Goal: Transaction & Acquisition: Purchase product/service

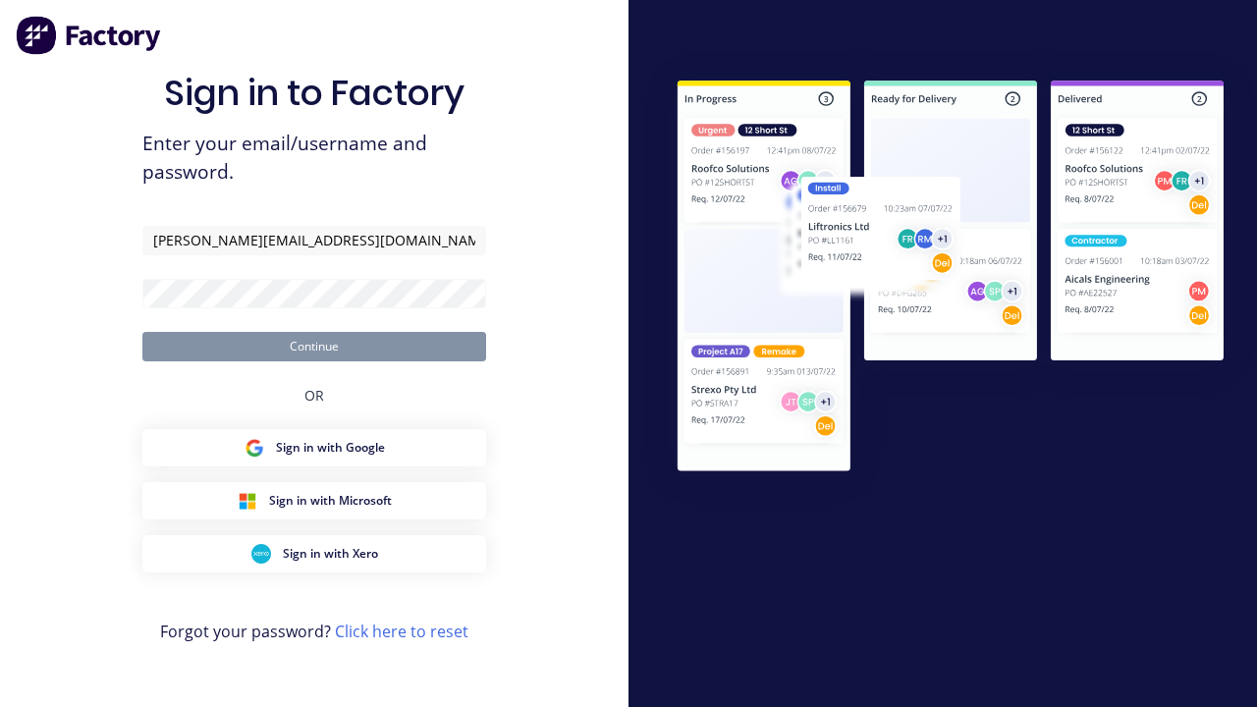
type input "[PERSON_NAME][EMAIL_ADDRESS][DOMAIN_NAME]"
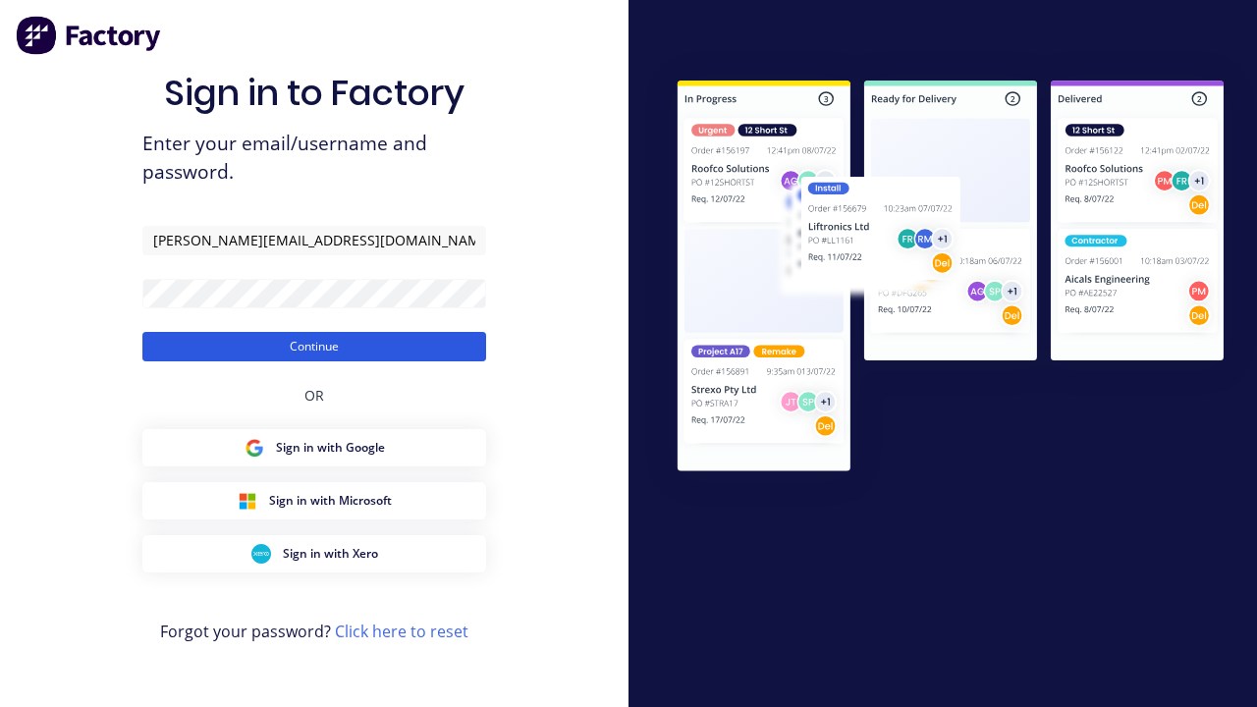
click at [314, 346] on button "Continue" at bounding box center [314, 346] width 344 height 29
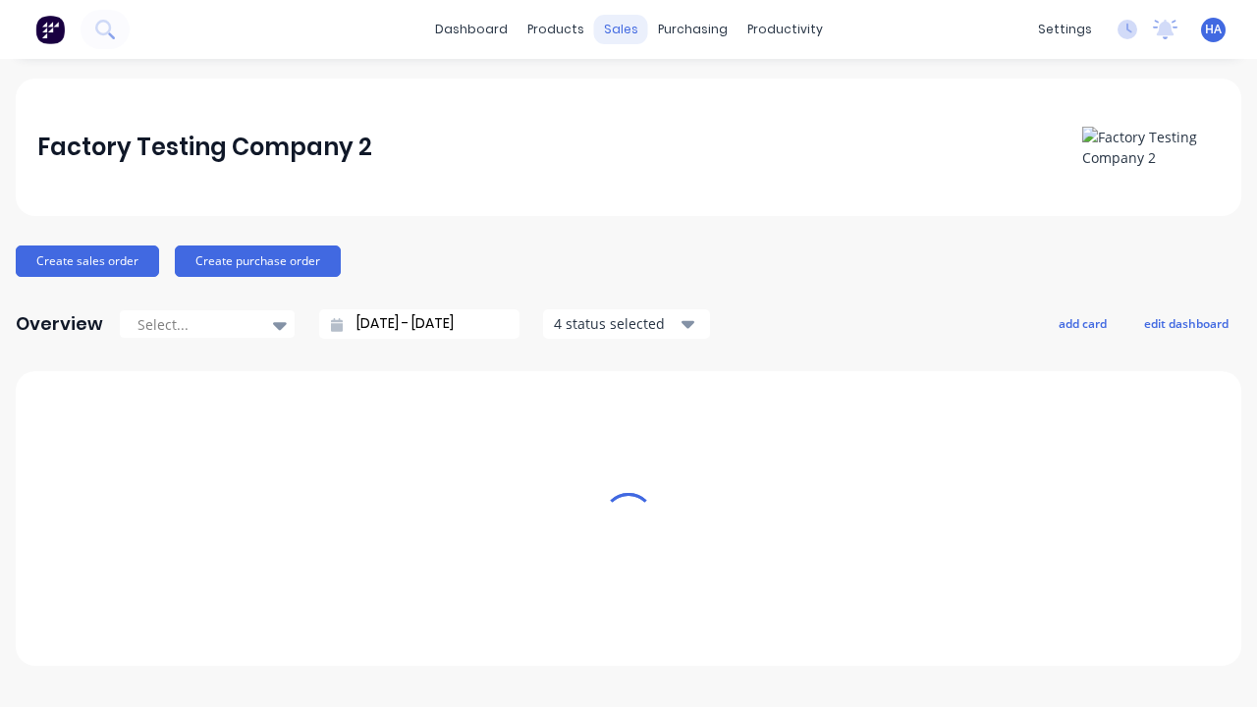
click at [621, 29] on div "sales" at bounding box center [621, 29] width 54 height 29
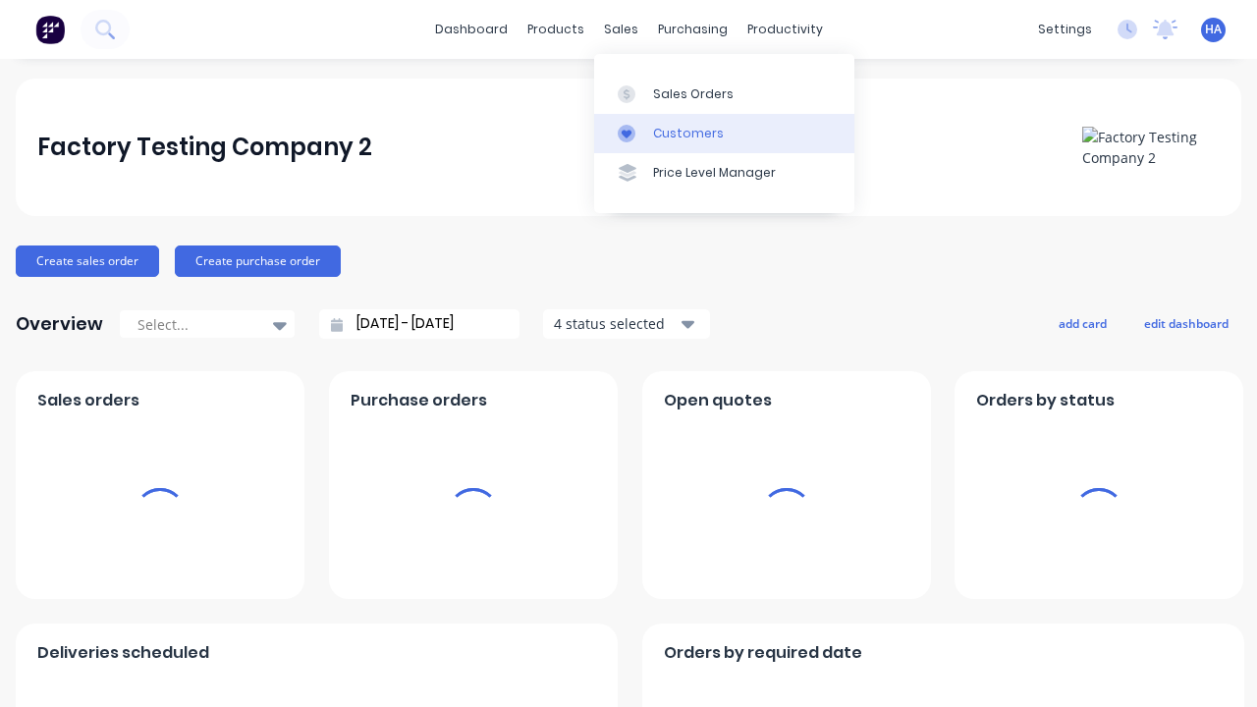
click at [724, 133] on link "Customers" at bounding box center [724, 133] width 260 height 39
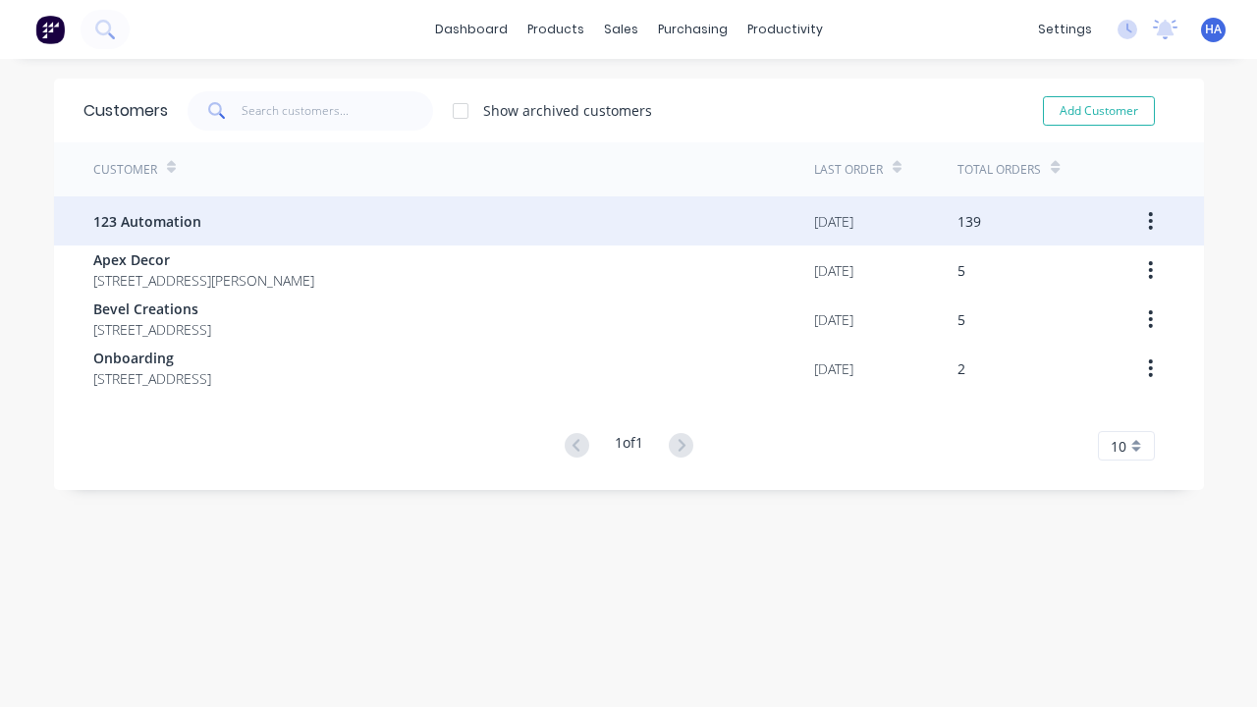
click at [145, 221] on span "123 Automation" at bounding box center [147, 221] width 108 height 21
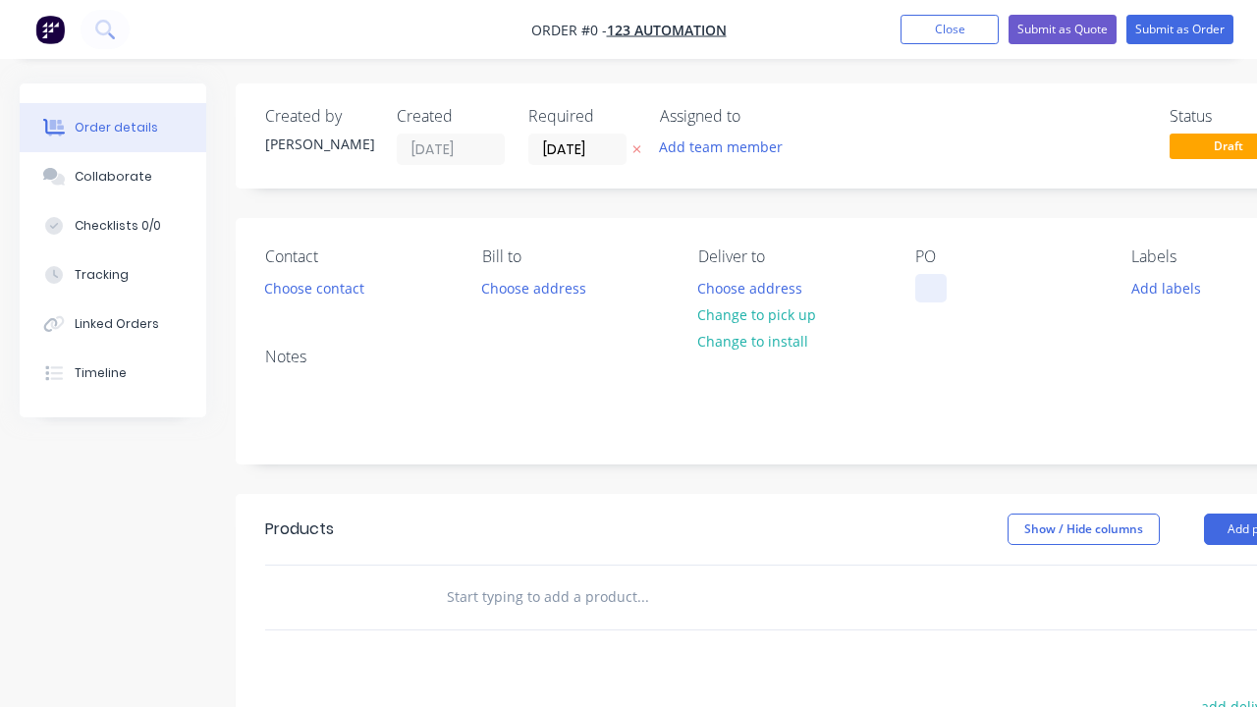
click at [930, 288] on div at bounding box center [930, 288] width 31 height 28
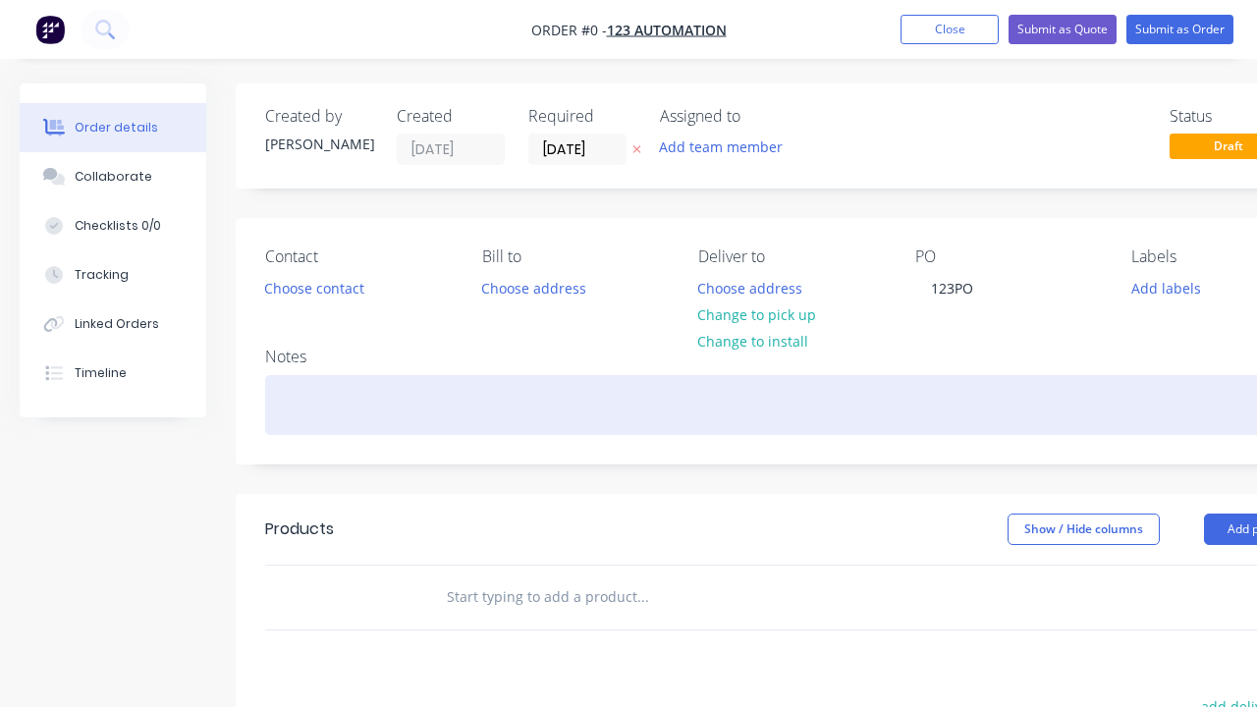
click at [731, 405] on div "Order details Collaborate Checklists 0/0 Tracking Linked Orders Timeline Order …" at bounding box center [683, 607] width 1366 height 1048
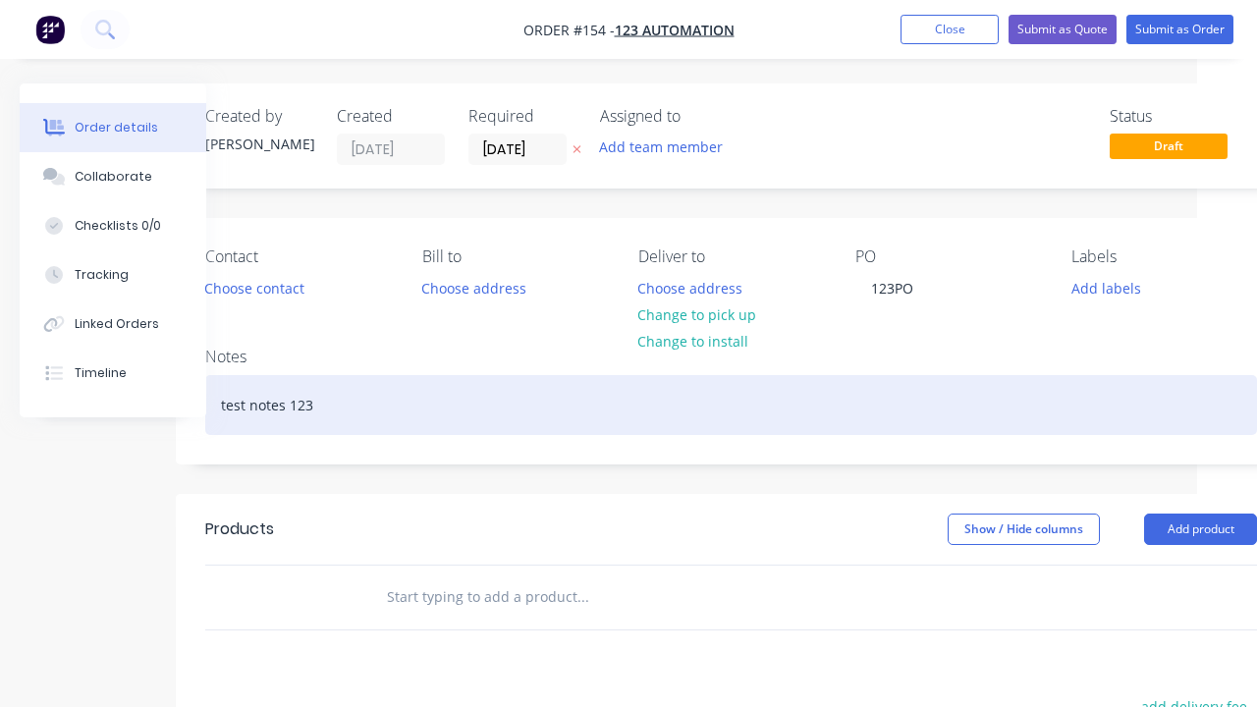
scroll to position [424, 109]
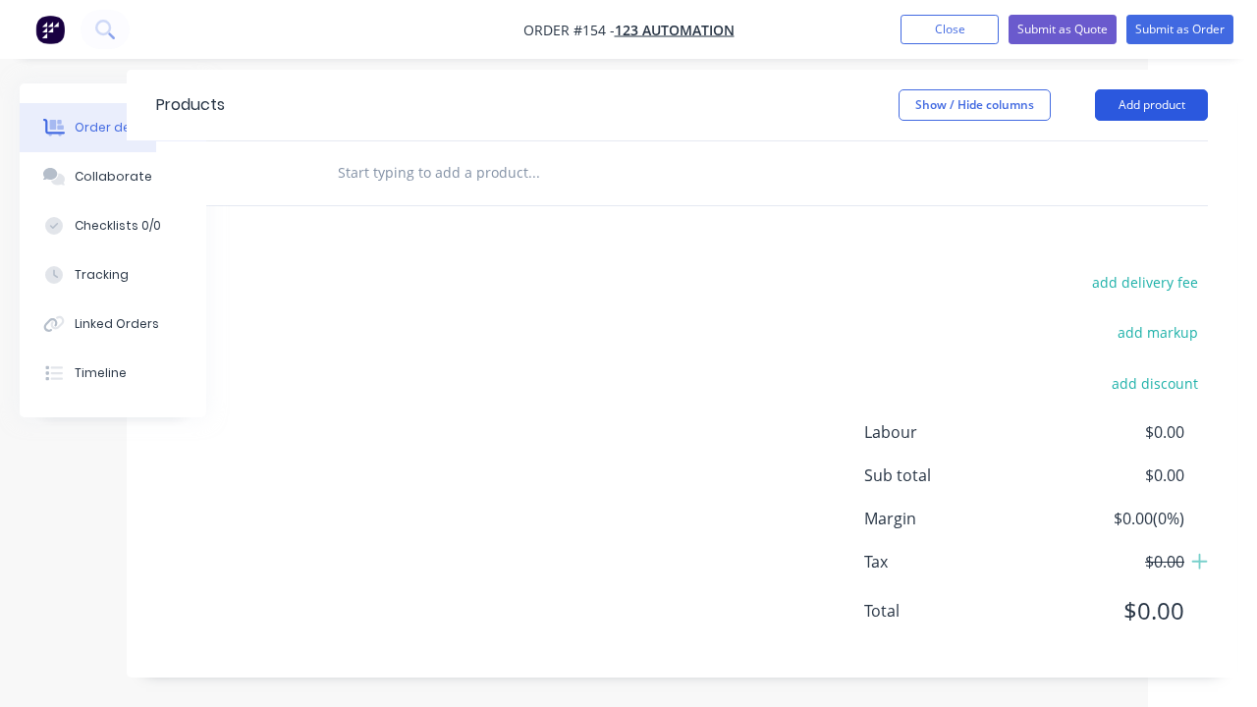
click at [1151, 104] on button "Add product" at bounding box center [1151, 104] width 113 height 31
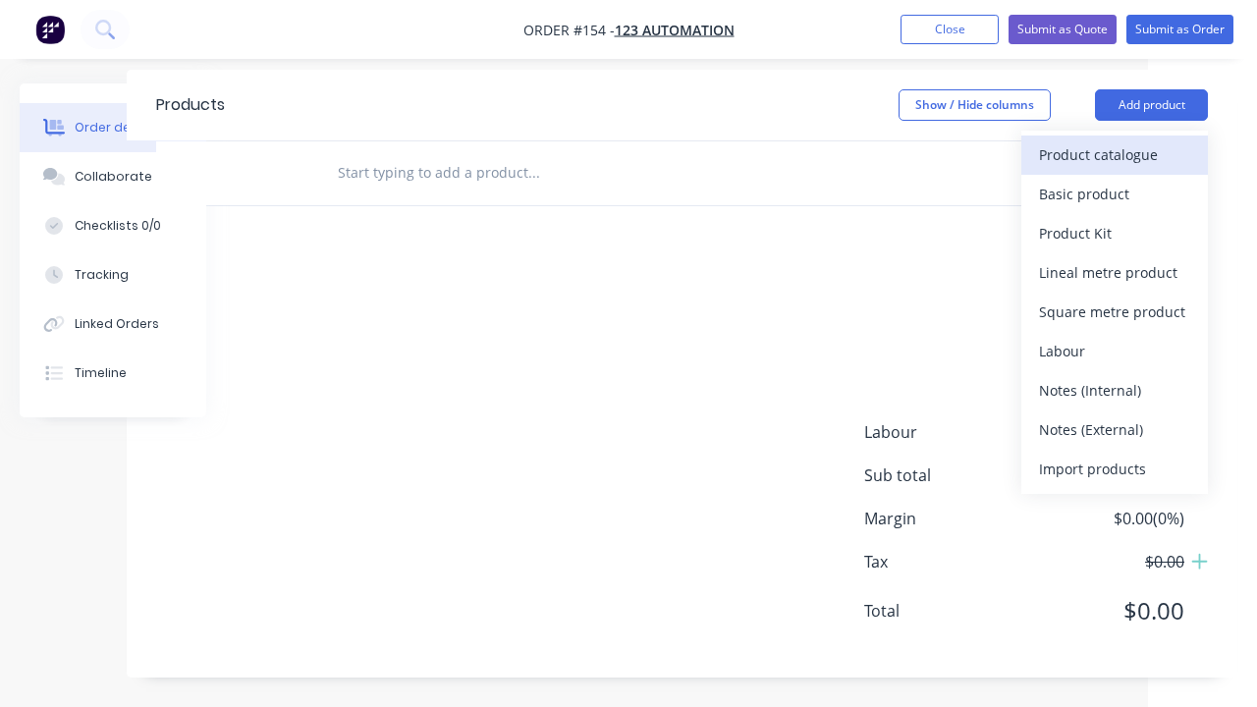
click at [1115, 154] on div "Product catalogue" at bounding box center [1114, 154] width 151 height 28
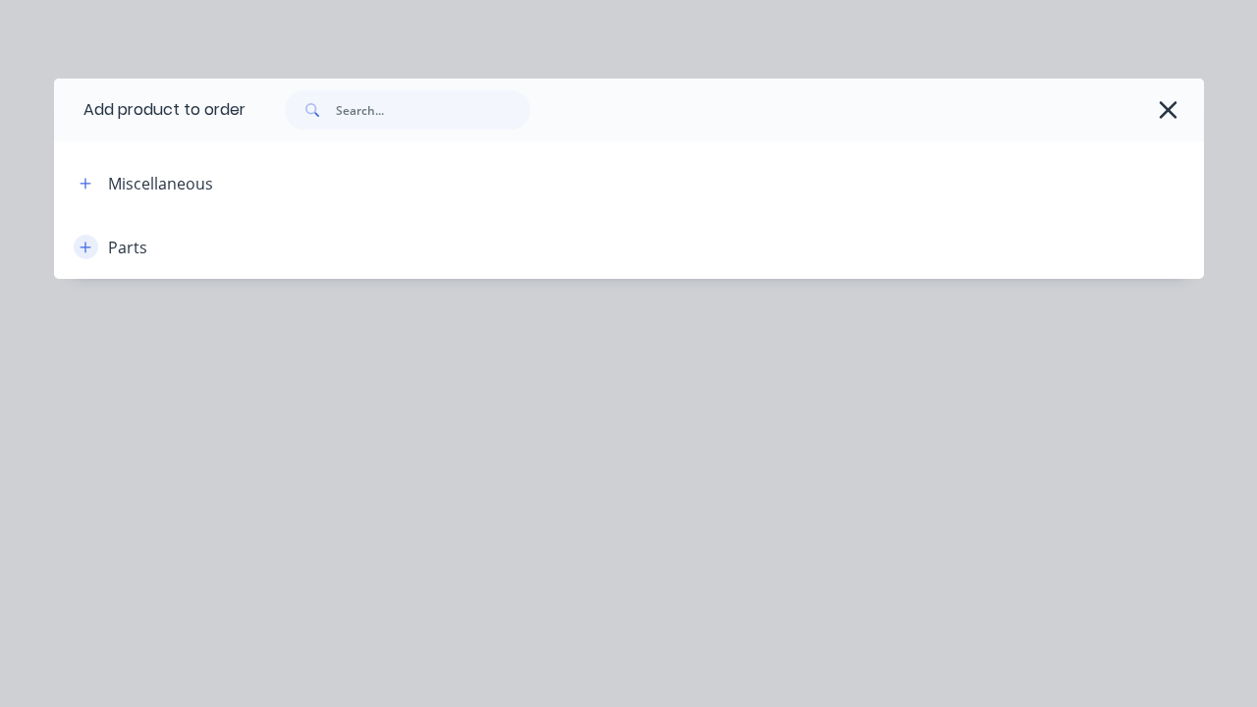
click at [85, 247] on icon "button" at bounding box center [85, 247] width 11 height 11
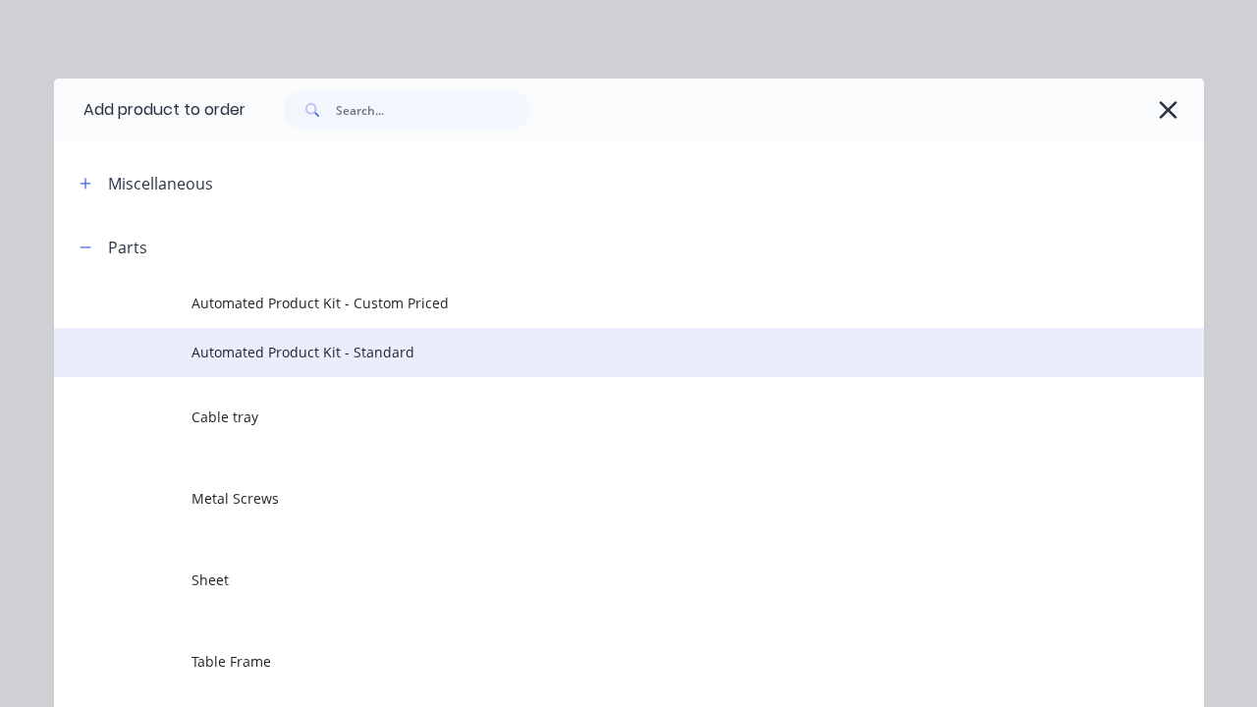
click at [596, 352] on span "Automated Product Kit - Standard" at bounding box center [596, 352] width 809 height 21
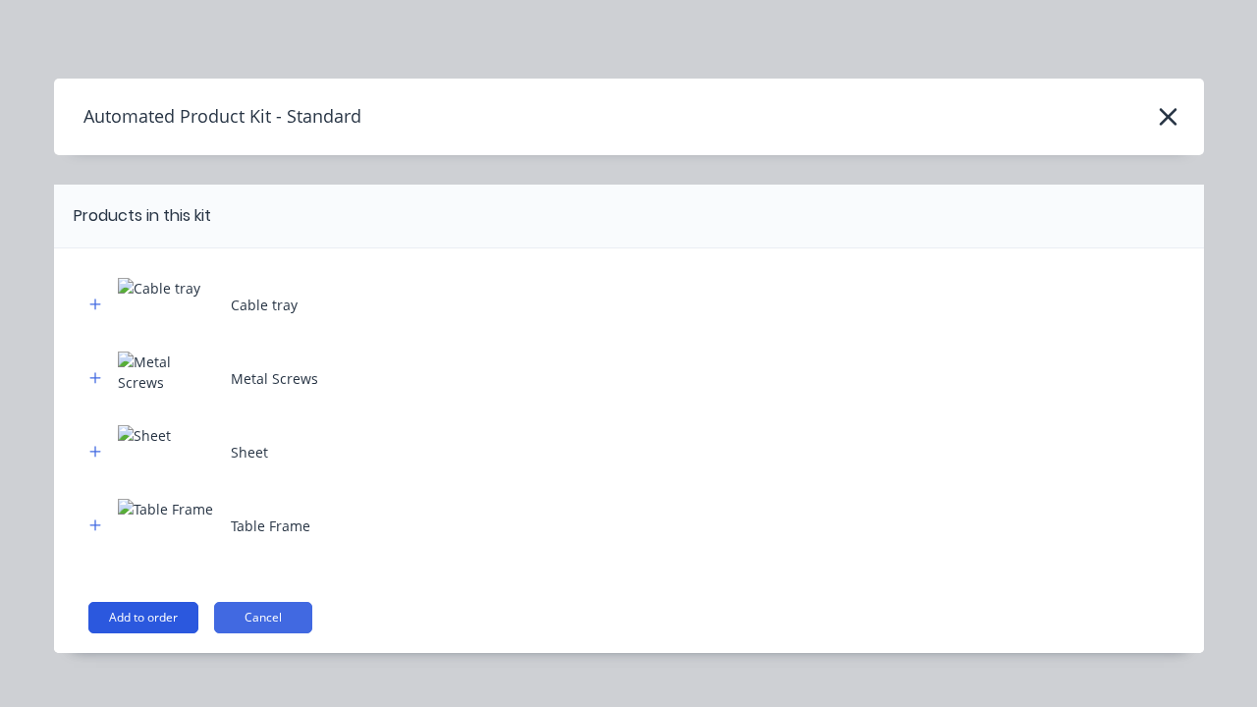
click at [142, 617] on button "Add to order" at bounding box center [143, 617] width 110 height 31
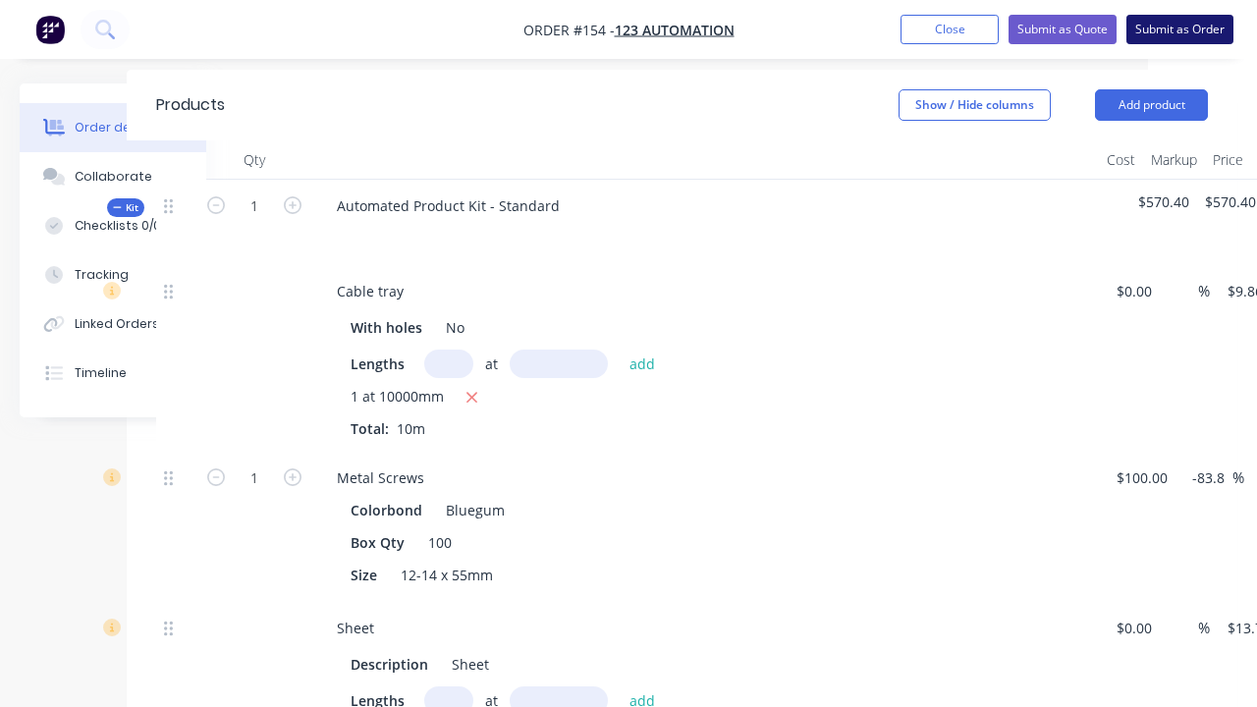
click at [1179, 29] on button "Submit as Order" at bounding box center [1179, 29] width 107 height 29
click at [558, 373] on button "Submit Order" at bounding box center [558, 372] width 118 height 29
click at [558, 412] on button "Submit" at bounding box center [558, 412] width 118 height 29
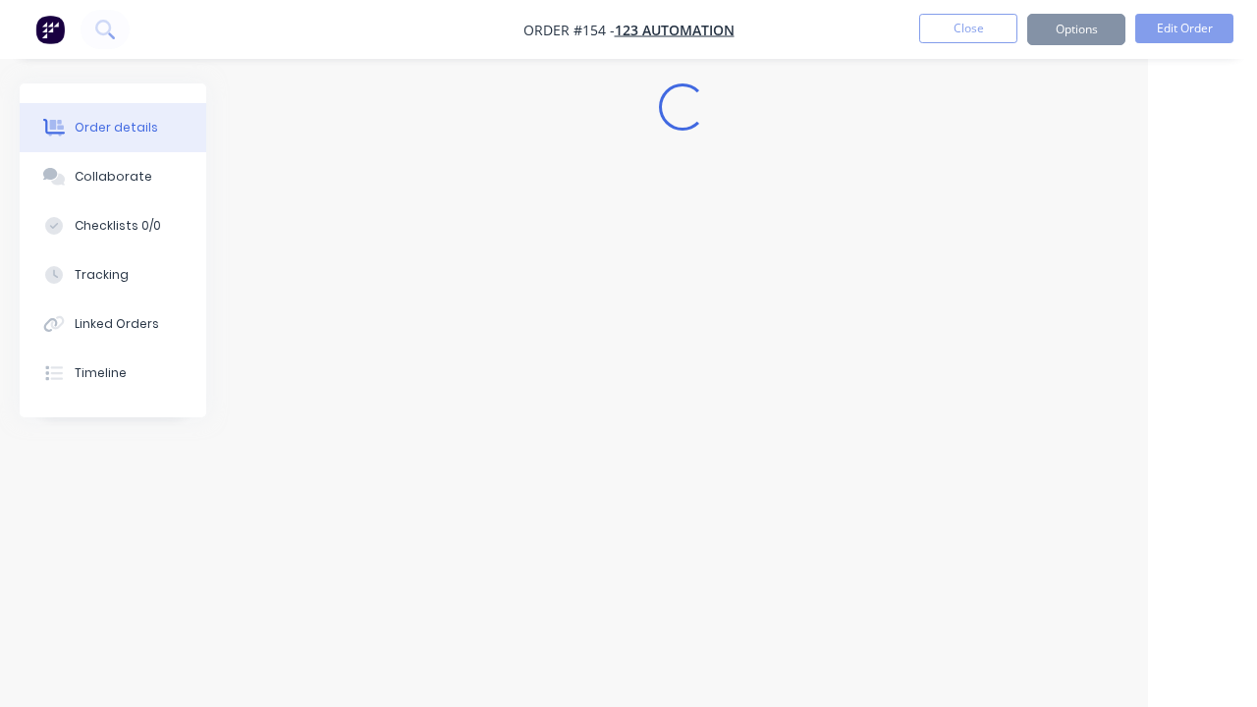
scroll to position [0, 109]
